Goal: Task Accomplishment & Management: Use online tool/utility

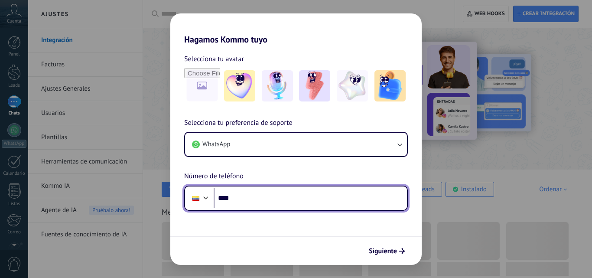
click at [241, 196] on input "****" at bounding box center [310, 198] width 193 height 20
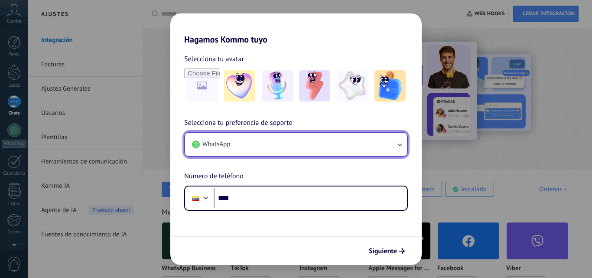
click at [234, 144] on button "WhatsApp" at bounding box center [296, 144] width 222 height 23
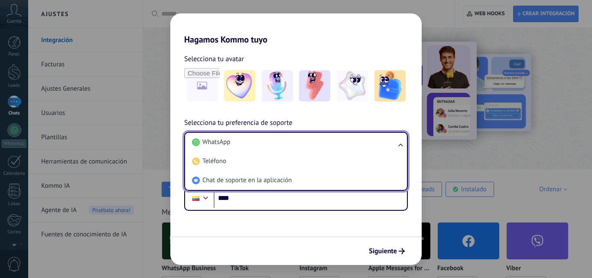
click at [234, 144] on li "WhatsApp" at bounding box center [293, 142] width 211 height 19
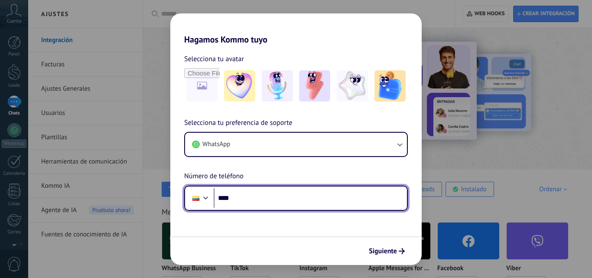
click at [276, 189] on input "****" at bounding box center [310, 198] width 193 height 20
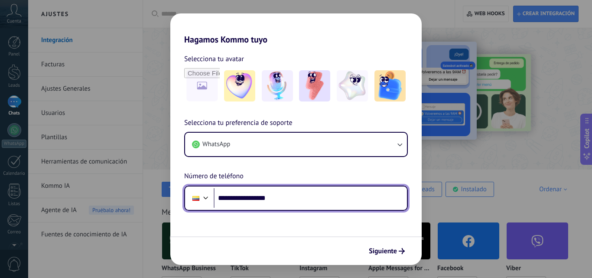
click at [237, 197] on input "**********" at bounding box center [310, 198] width 193 height 20
type input "**********"
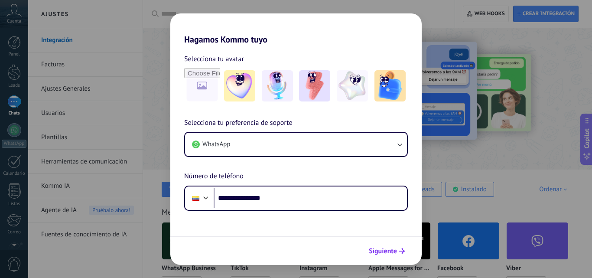
click at [380, 253] on span "Siguiente" at bounding box center [383, 251] width 28 height 6
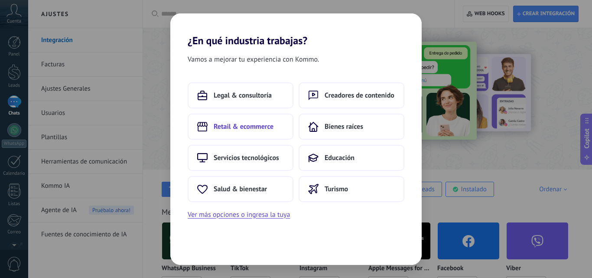
click at [263, 126] on span "Retail & ecommerce" at bounding box center [244, 126] width 60 height 9
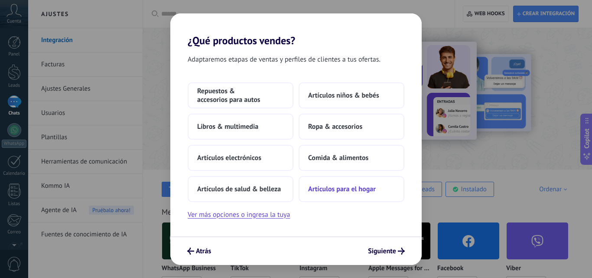
click at [317, 194] on button "Artículos para el hogar" at bounding box center [351, 189] width 106 height 26
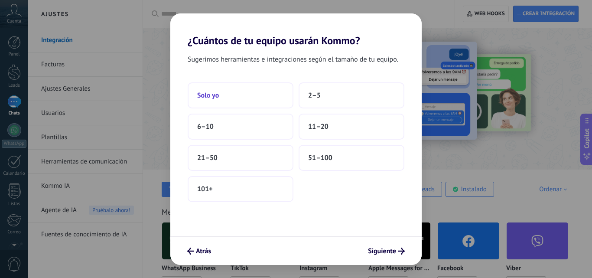
click at [269, 94] on button "Solo yo" at bounding box center [241, 95] width 106 height 26
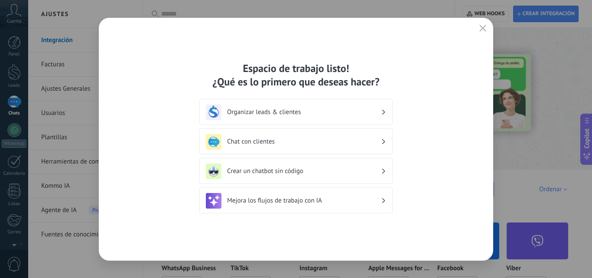
click at [290, 111] on h3 "Organizar leads & clientes" at bounding box center [304, 112] width 154 height 8
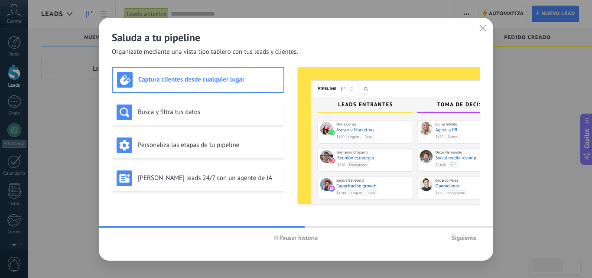
click at [456, 235] on span "Siguiente" at bounding box center [463, 237] width 25 height 6
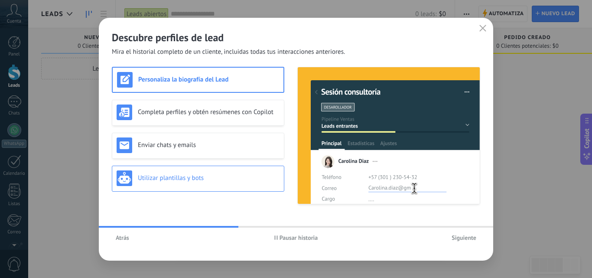
click at [213, 182] on div "Utilizar plantillas y bots" at bounding box center [198, 178] width 163 height 16
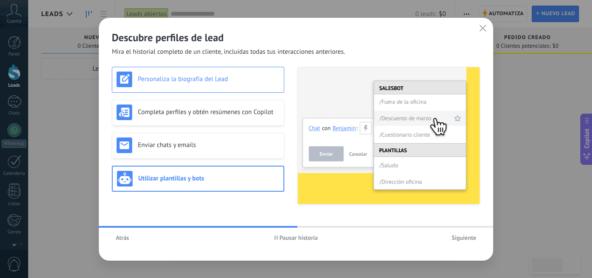
click at [218, 87] on div "Personaliza la biografía del Lead" at bounding box center [198, 80] width 172 height 26
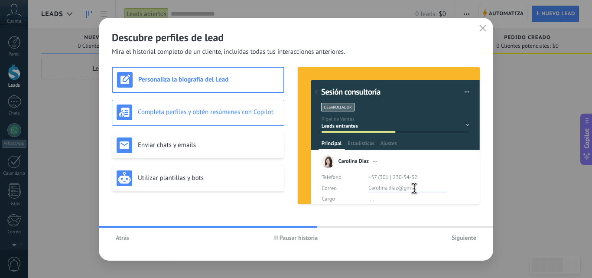
click at [218, 115] on h3 "Completa perfiles y obtén resúmenes con Copilot" at bounding box center [209, 112] width 142 height 8
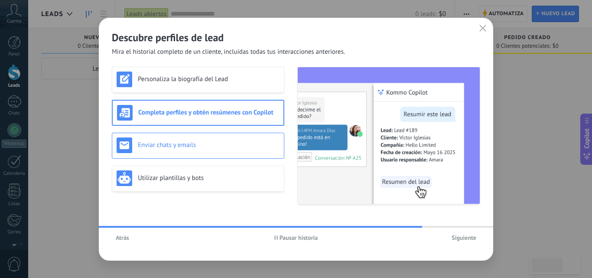
click at [215, 133] on div "Enviar chats y emails" at bounding box center [198, 146] width 172 height 26
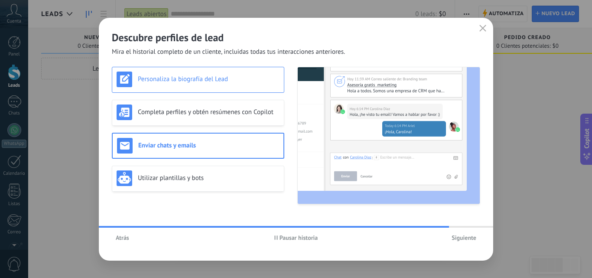
click at [200, 75] on h3 "Personaliza la biografía del Lead" at bounding box center [209, 79] width 142 height 8
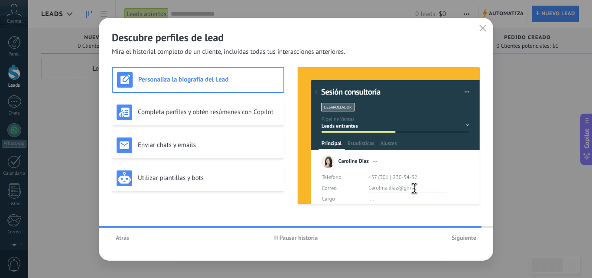
click at [458, 238] on span "Siguiente" at bounding box center [463, 237] width 25 height 6
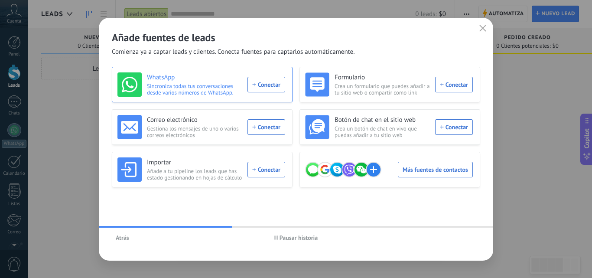
click at [197, 79] on h3 "WhatsApp" at bounding box center [194, 77] width 95 height 9
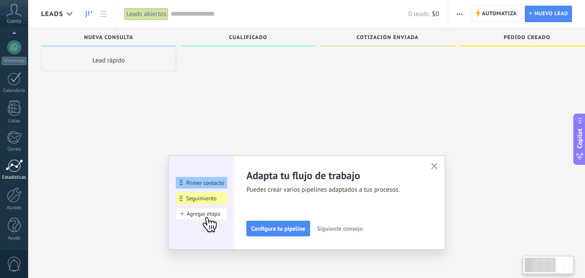
scroll to position [15, 0]
drag, startPoint x: 11, startPoint y: 196, endPoint x: 16, endPoint y: 181, distance: 15.1
click at [11, 195] on div at bounding box center [14, 194] width 15 height 15
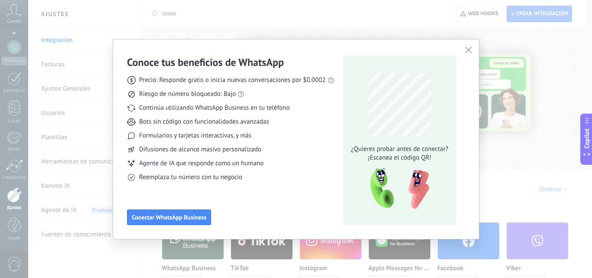
click at [81, 144] on div "Conoce tus beneficios de WhatsApp Precio: Responde gratis o inicia nuevas conve…" at bounding box center [296, 139] width 592 height 278
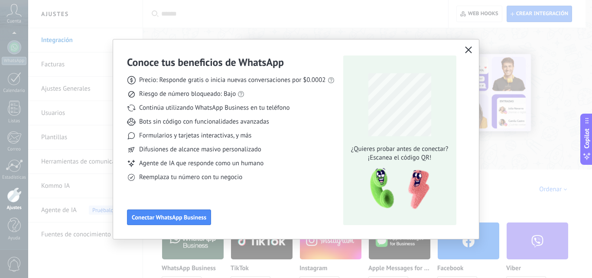
click at [471, 51] on icon "button" at bounding box center [468, 49] width 7 height 7
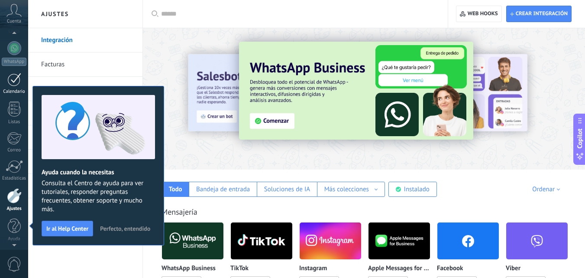
scroll to position [83, 0]
click at [147, 57] on div at bounding box center [364, 96] width 442 height 124
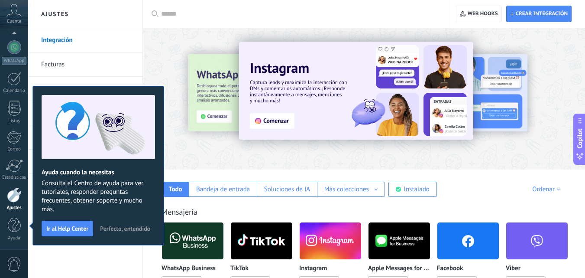
click at [105, 227] on span "Perfecto, entendido" at bounding box center [125, 228] width 50 height 6
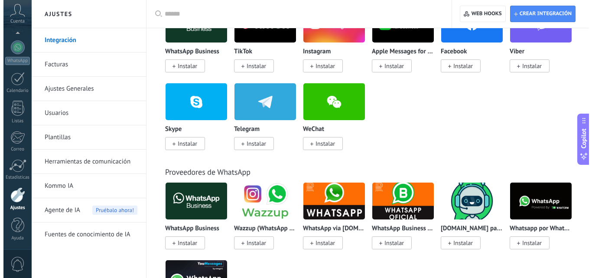
scroll to position [0, 0]
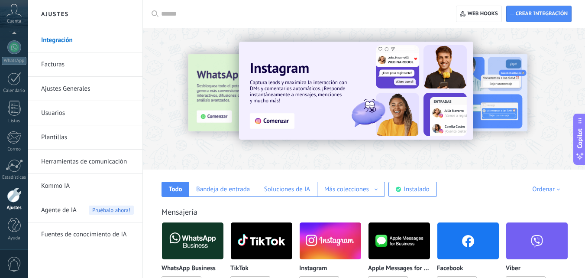
click at [224, 18] on input "text" at bounding box center [298, 14] width 275 height 9
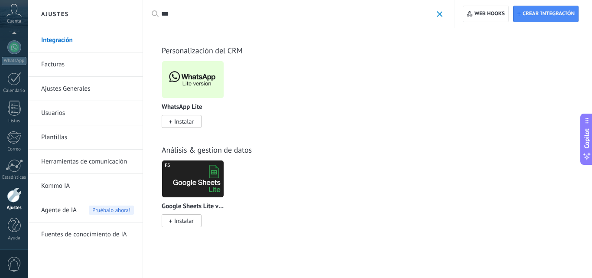
type input "***"
click at [188, 123] on span "Instalar" at bounding box center [183, 121] width 19 height 8
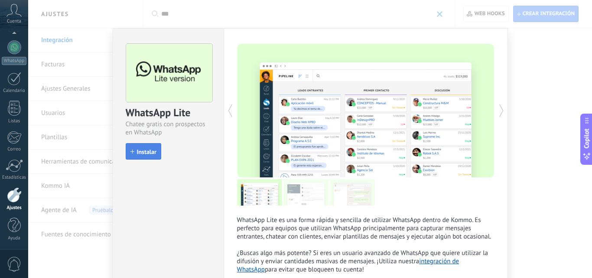
click at [139, 151] on span "Instalar" at bounding box center [146, 152] width 19 height 6
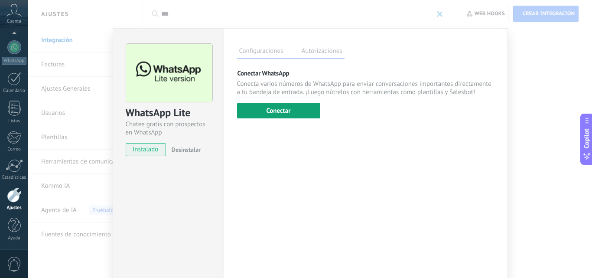
click at [273, 110] on button "Conectar" at bounding box center [278, 111] width 83 height 16
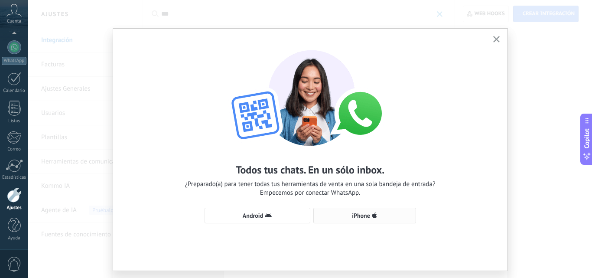
click at [349, 213] on span "iPhone" at bounding box center [364, 215] width 93 height 7
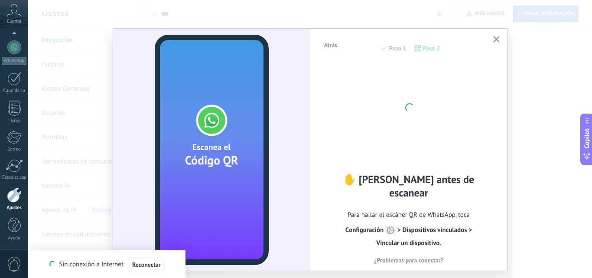
click at [353, 117] on div "✋ Lee antes de escanear Para hallar el escáner QR de WhatsApp, toca Сonfiguraci…" at bounding box center [408, 160] width 171 height 193
click at [399, 51] on div "Atrás Paso 1 Paso 2" at bounding box center [408, 53] width 171 height 22
click at [332, 47] on span "Atrás" at bounding box center [330, 45] width 13 height 6
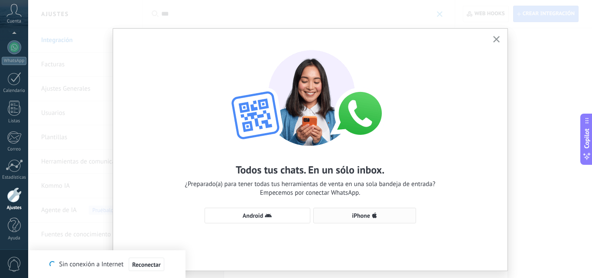
click at [353, 216] on span "iPhone" at bounding box center [361, 215] width 18 height 6
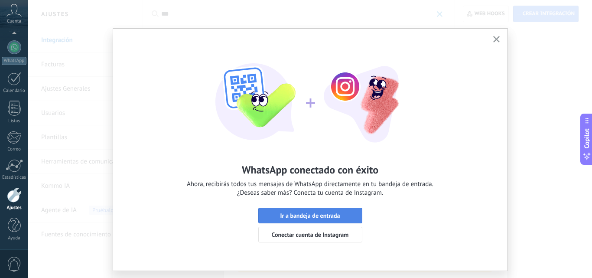
click at [266, 210] on button "Ir a bandeja de entrada" at bounding box center [310, 215] width 104 height 16
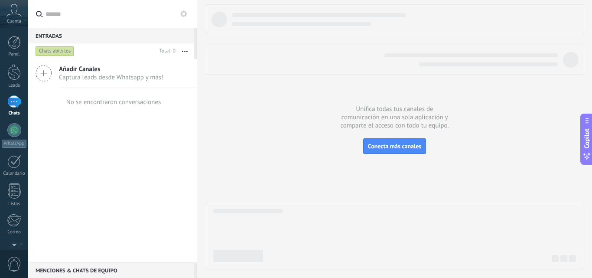
click at [157, 162] on div "Añadir Canales Captura leads desde Whatsapp y más! No se encontraron conversaci…" at bounding box center [112, 160] width 169 height 203
click at [399, 195] on div at bounding box center [394, 136] width 377 height 265
click at [97, 131] on div "Añadir Canales Captura leads desde Whatsapp y más! No se encontraron conversaci…" at bounding box center [112, 160] width 169 height 203
click at [64, 53] on div "Chats abiertos" at bounding box center [55, 51] width 39 height 10
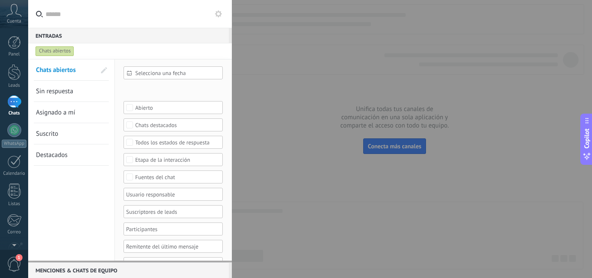
click at [65, 54] on div "Chats abiertos" at bounding box center [55, 51] width 39 height 10
click at [64, 89] on span "Sin respuesta" at bounding box center [54, 91] width 37 height 8
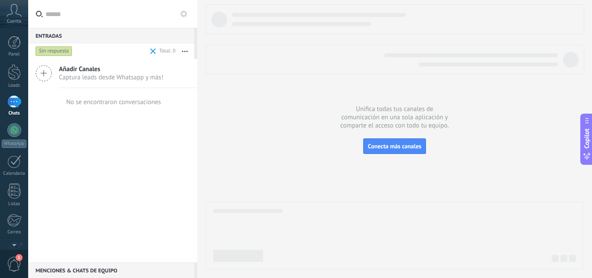
click at [45, 74] on icon at bounding box center [44, 73] width 16 height 16
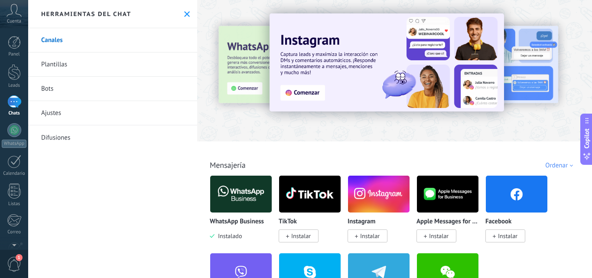
click at [227, 192] on img at bounding box center [241, 194] width 62 height 42
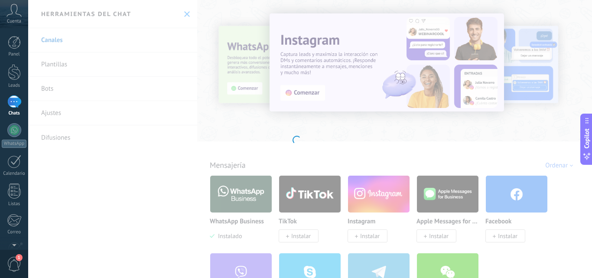
click at [267, 135] on div at bounding box center [296, 139] width 592 height 278
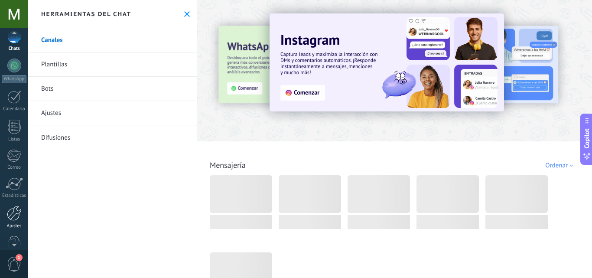
scroll to position [83, 0]
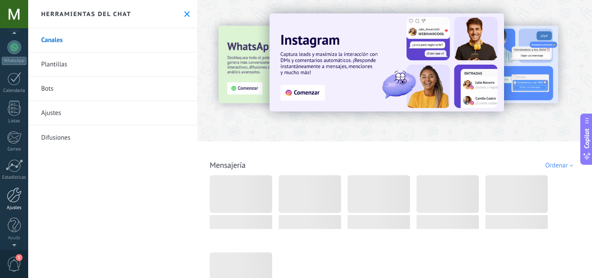
click at [16, 196] on div at bounding box center [14, 194] width 15 height 15
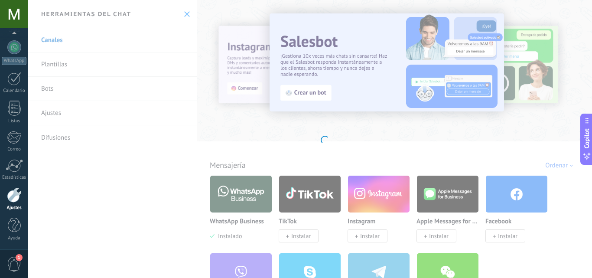
click at [19, 199] on div at bounding box center [14, 194] width 15 height 15
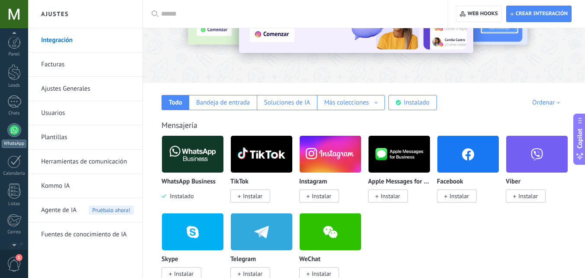
click at [17, 129] on div at bounding box center [14, 130] width 14 height 14
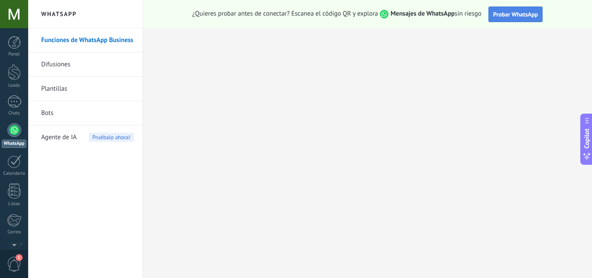
click at [499, 16] on span "Probar WhatsApp" at bounding box center [515, 14] width 45 height 8
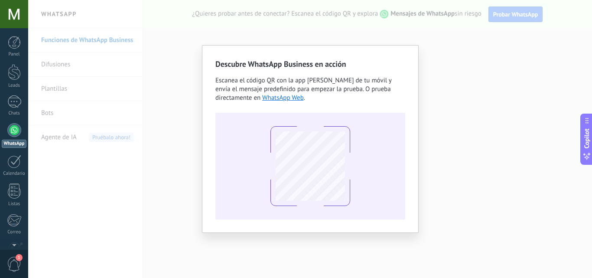
click at [180, 159] on div "Descubre WhatsApp Business en acción Escanea el código QR con la app [PERSON_NA…" at bounding box center [310, 139] width 564 height 278
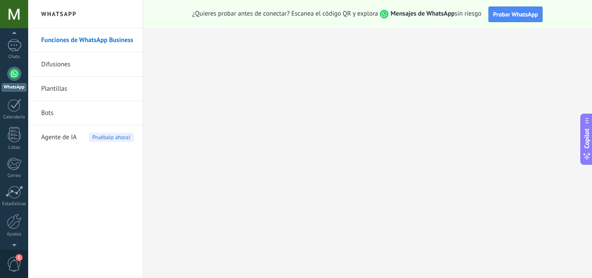
scroll to position [83, 0]
click at [10, 202] on link "Ajustes" at bounding box center [14, 198] width 28 height 23
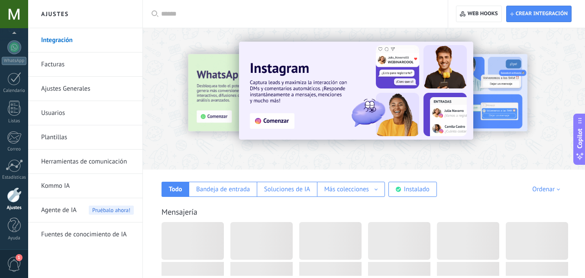
click at [178, 11] on input "text" at bounding box center [298, 14] width 275 height 9
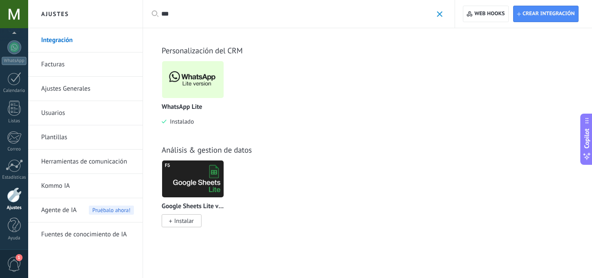
type input "***"
click at [188, 121] on span "Instalado" at bounding box center [179, 121] width 27 height 8
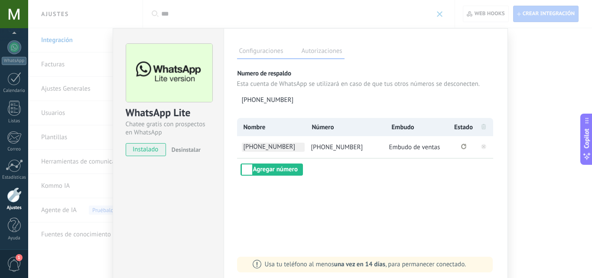
click at [262, 149] on span "[PHONE_NUMBER]" at bounding box center [273, 147] width 63 height 9
click at [315, 168] on div "**********" at bounding box center [365, 147] width 257 height 58
click at [481, 146] on rect at bounding box center [483, 146] width 5 height 5
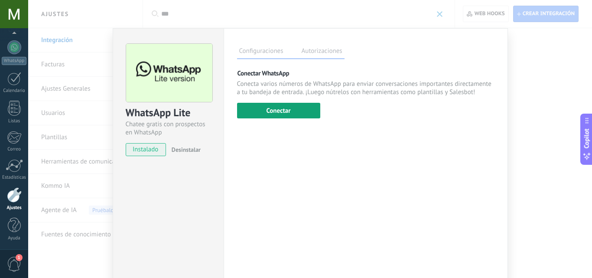
click at [299, 116] on button "Conectar" at bounding box center [278, 111] width 83 height 16
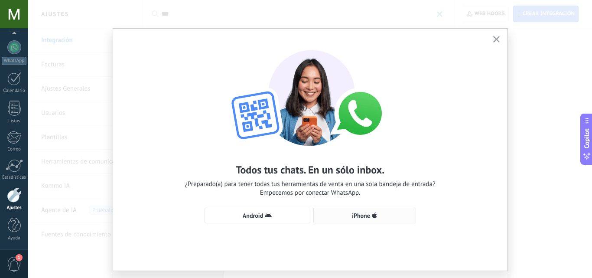
click at [342, 217] on span "iPhone" at bounding box center [364, 215] width 93 height 7
